Goal: Transaction & Acquisition: Book appointment/travel/reservation

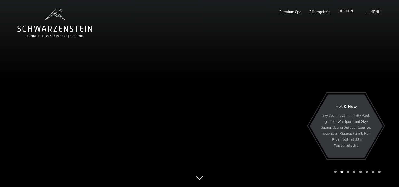
click at [342, 11] on span "BUCHEN" at bounding box center [345, 11] width 14 height 4
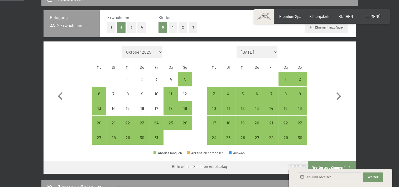
scroll to position [105, 0]
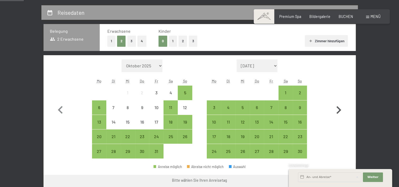
click at [339, 108] on icon "button" at bounding box center [338, 110] width 5 height 8
select select "[DATE]"
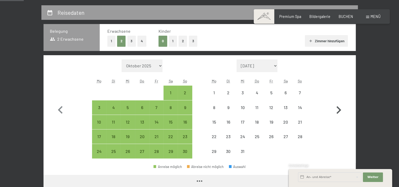
click at [339, 108] on icon "button" at bounding box center [338, 110] width 5 height 8
select select "[DATE]"
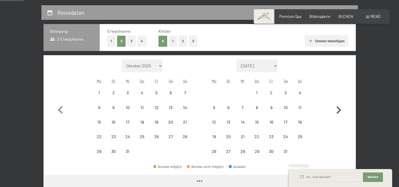
select select "[DATE]"
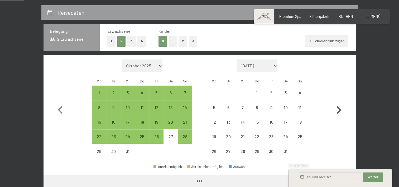
click at [339, 108] on icon "button" at bounding box center [338, 110] width 5 height 8
select select "[DATE]"
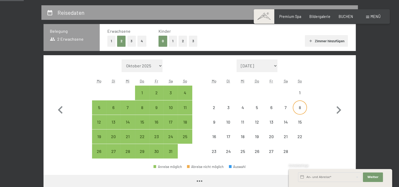
select select "[DATE]"
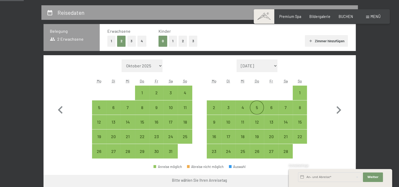
click at [259, 107] on div "5" at bounding box center [256, 111] width 13 height 13
select select "[DATE]"
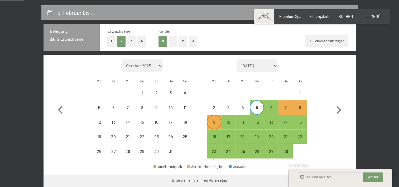
click at [214, 120] on div "9" at bounding box center [213, 126] width 13 height 13
select select "[DATE]"
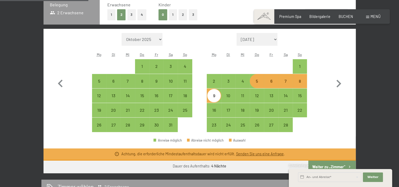
scroll to position [79, 0]
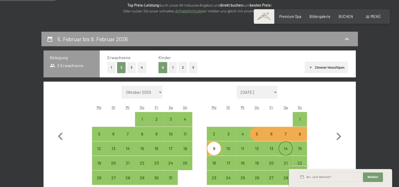
click at [285, 147] on div "14" at bounding box center [285, 152] width 13 height 13
select select "[DATE]"
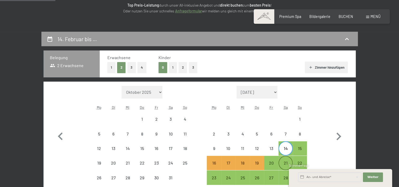
click at [288, 161] on div "21" at bounding box center [285, 167] width 13 height 13
select select "[DATE]"
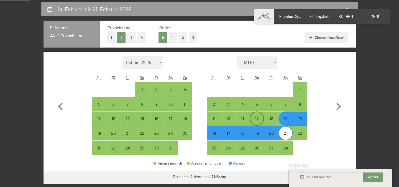
scroll to position [158, 0]
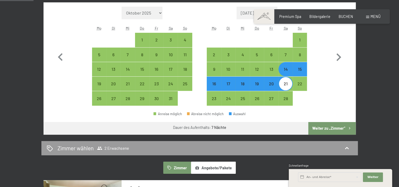
click at [321, 129] on button "Weiter zu „Zimmer“" at bounding box center [331, 128] width 47 height 13
select select "[DATE]"
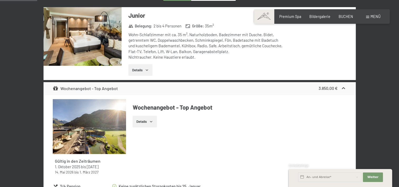
scroll to position [111, 0]
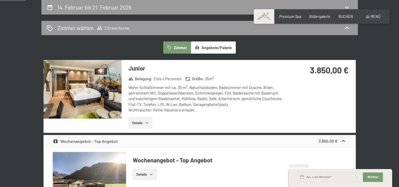
click at [141, 123] on button "Details" at bounding box center [140, 123] width 24 height 12
